Goal: Check status: Check status

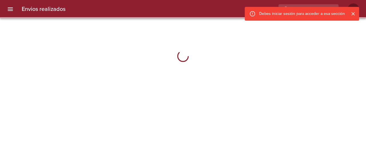
drag, startPoint x: 355, startPoint y: 13, endPoint x: 310, endPoint y: 11, distance: 45.3
click at [355, 13] on icon "Cerrar" at bounding box center [353, 14] width 6 height 6
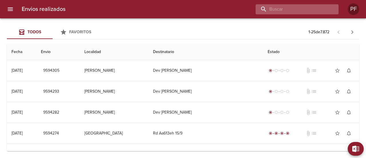
click at [312, 9] on input "buscar" at bounding box center [292, 9] width 73 height 10
paste input "[PERSON_NAME]"
type input "[PERSON_NAME]"
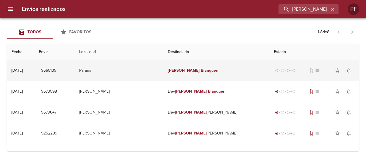
click at [231, 69] on td "[PERSON_NAME]" at bounding box center [216, 70] width 106 height 21
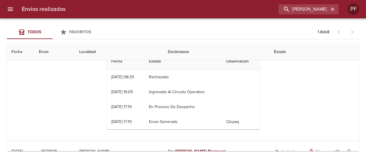
scroll to position [29, 0]
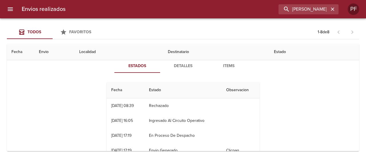
click at [186, 70] on button "Detalles" at bounding box center [183, 66] width 46 height 14
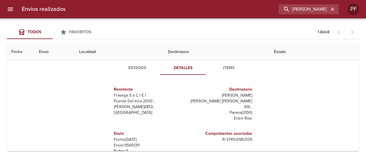
scroll to position [0, 0]
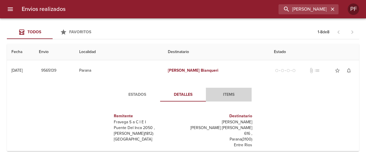
click at [227, 94] on span "Items" at bounding box center [228, 94] width 39 height 7
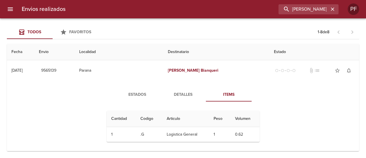
click at [145, 92] on span "Estados" at bounding box center [137, 94] width 39 height 7
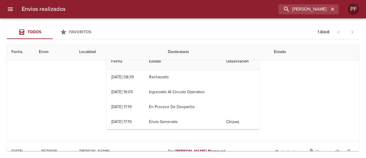
scroll to position [86, 0]
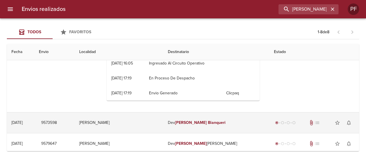
click at [208, 121] on em "Bianqueri" at bounding box center [217, 122] width 18 height 5
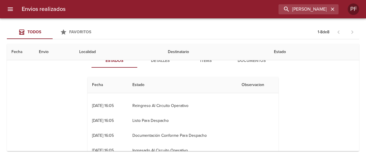
scroll to position [15, 0]
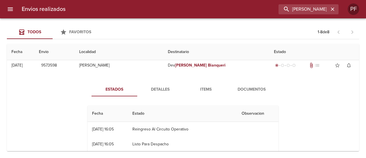
click at [157, 86] on span "Detalles" at bounding box center [160, 89] width 39 height 7
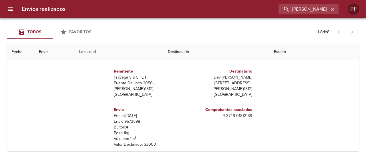
scroll to position [172, 0]
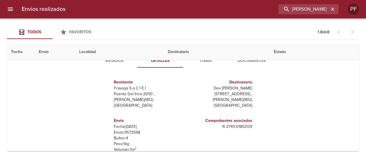
click at [207, 62] on span "Items" at bounding box center [206, 60] width 39 height 7
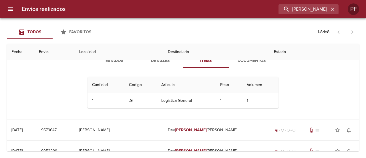
click at [254, 61] on span "Documentos" at bounding box center [251, 60] width 39 height 7
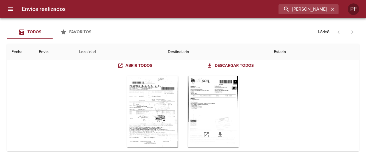
scroll to position [200, 0]
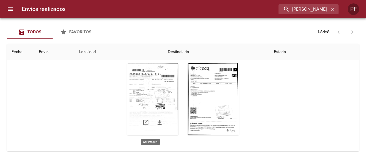
click at [142, 88] on div "Tabla de envíos del cliente" at bounding box center [152, 99] width 51 height 72
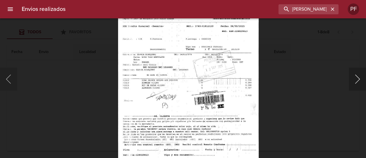
click at [355, 76] on button "Siguiente" at bounding box center [357, 79] width 17 height 23
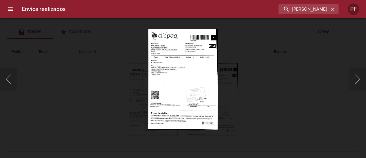
click at [256, 74] on div "Lightbox" at bounding box center [183, 79] width 366 height 158
